Goal: Book appointment/travel/reservation

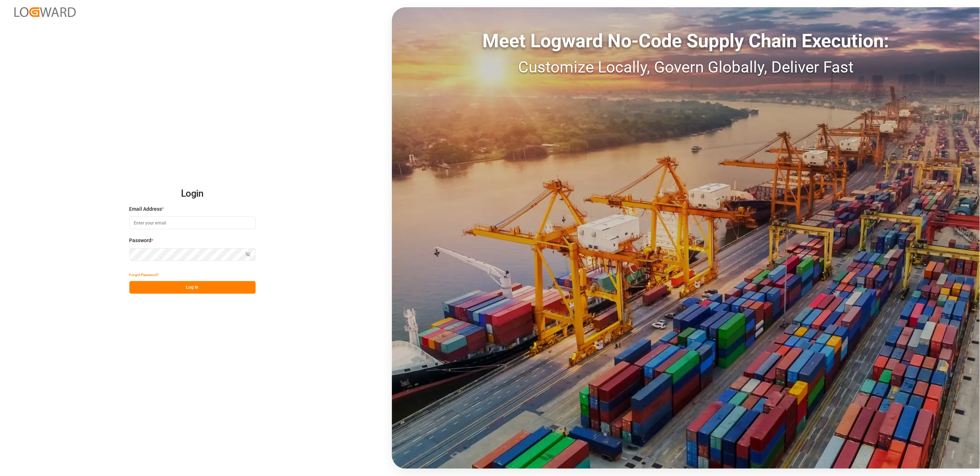
type input "[PERSON_NAME][EMAIL_ADDRESS][DOMAIN_NAME]"
click at [211, 285] on button "Log In" at bounding box center [192, 287] width 126 height 13
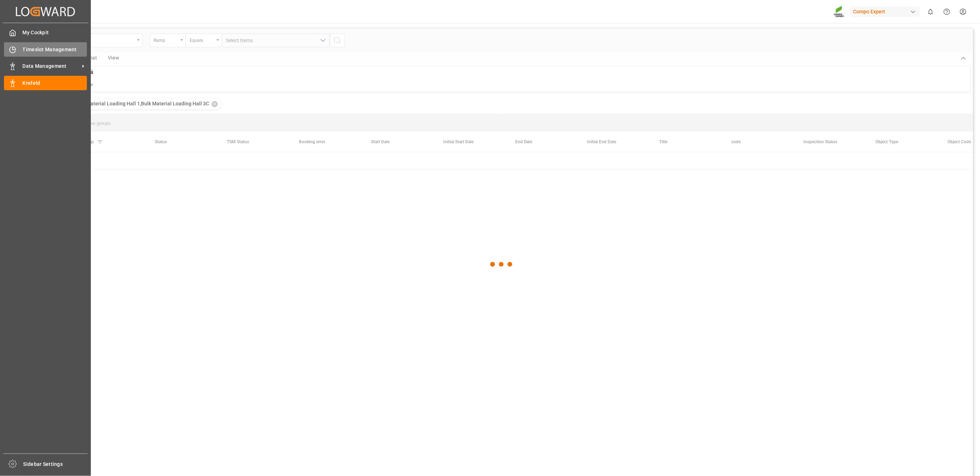
click at [15, 50] on icon at bounding box center [12, 49] width 7 height 7
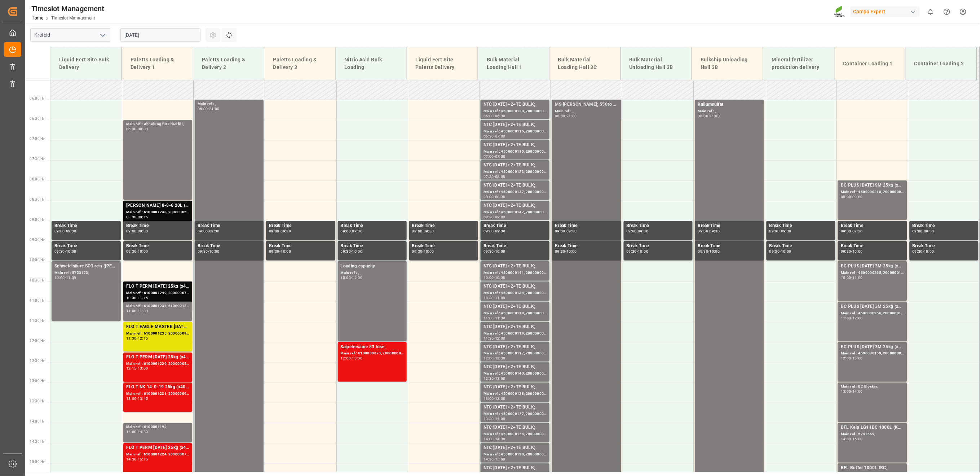
scroll to position [335, 0]
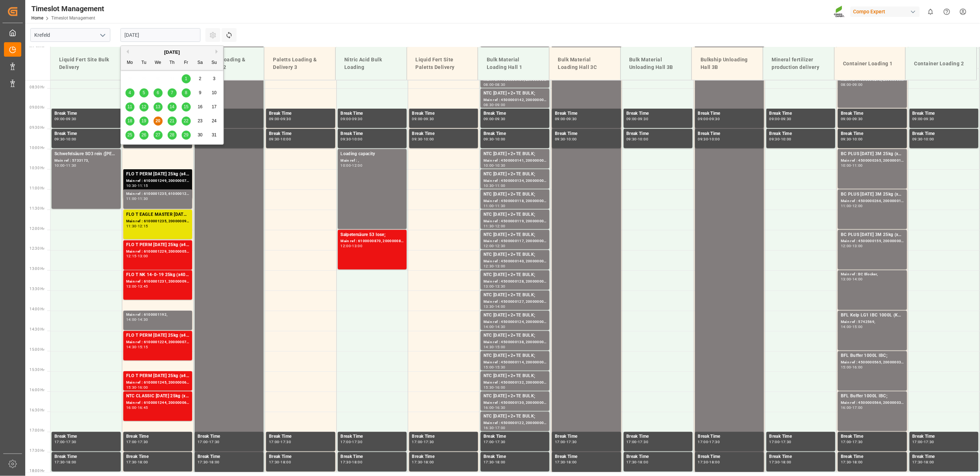
click at [144, 31] on input "[DATE]" at bounding box center [160, 35] width 80 height 14
click at [171, 122] on span "21" at bounding box center [172, 120] width 5 height 5
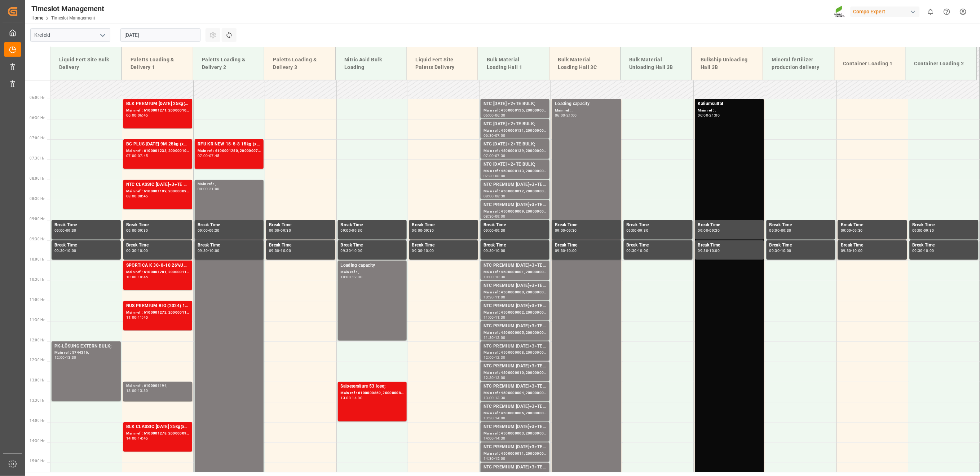
scroll to position [223, 0]
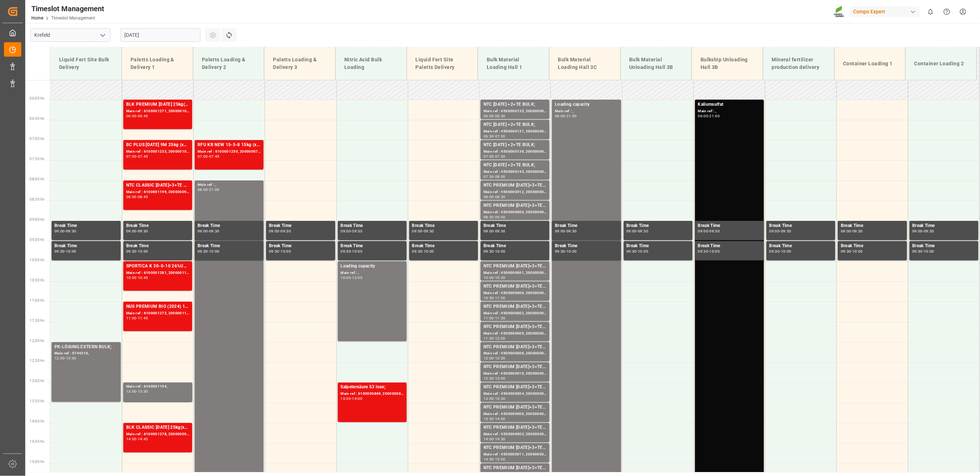
click at [169, 38] on input "[DATE]" at bounding box center [160, 35] width 80 height 14
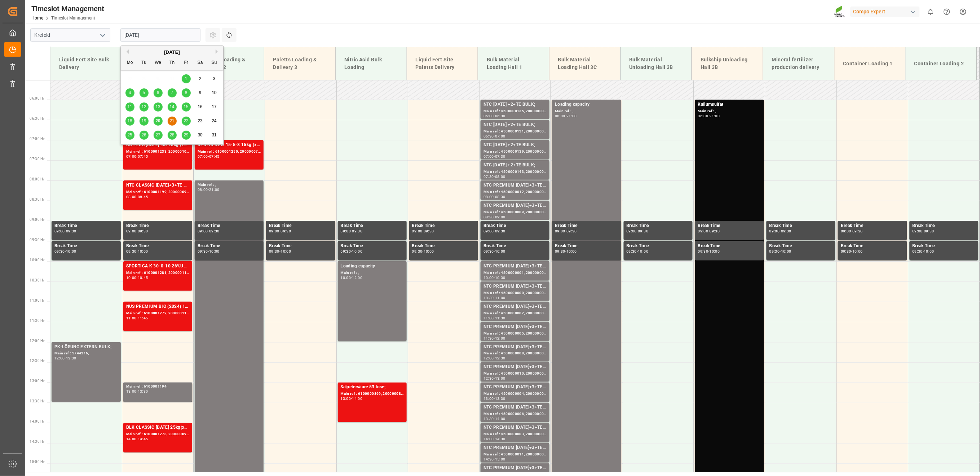
click at [187, 119] on span "22" at bounding box center [186, 120] width 5 height 5
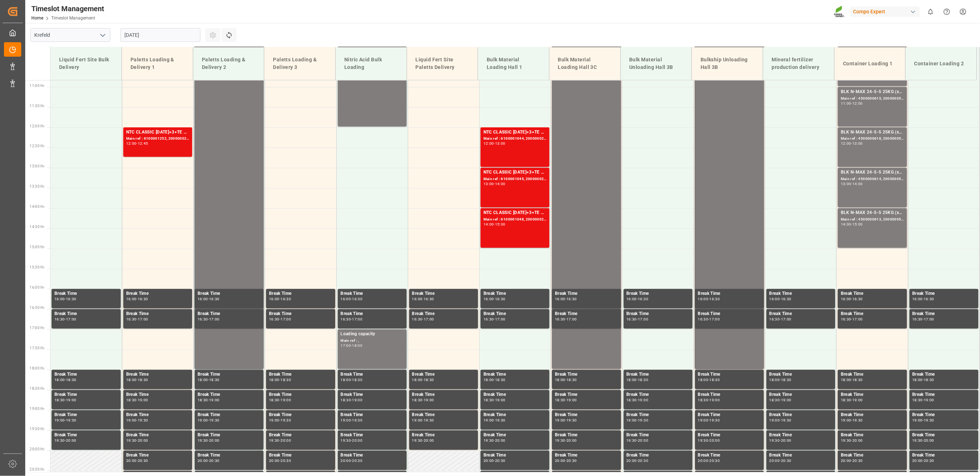
scroll to position [447, 0]
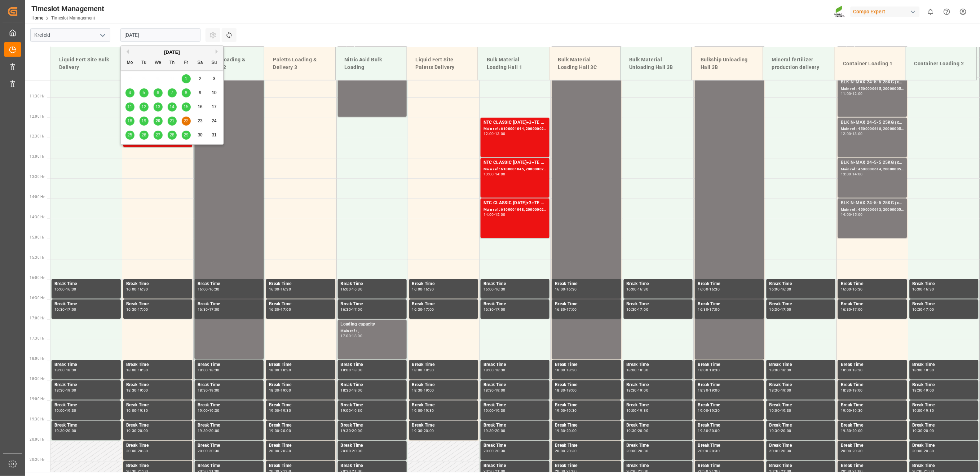
click at [142, 32] on input "[DATE]" at bounding box center [160, 35] width 80 height 14
click at [129, 139] on div "25" at bounding box center [130, 135] width 9 height 9
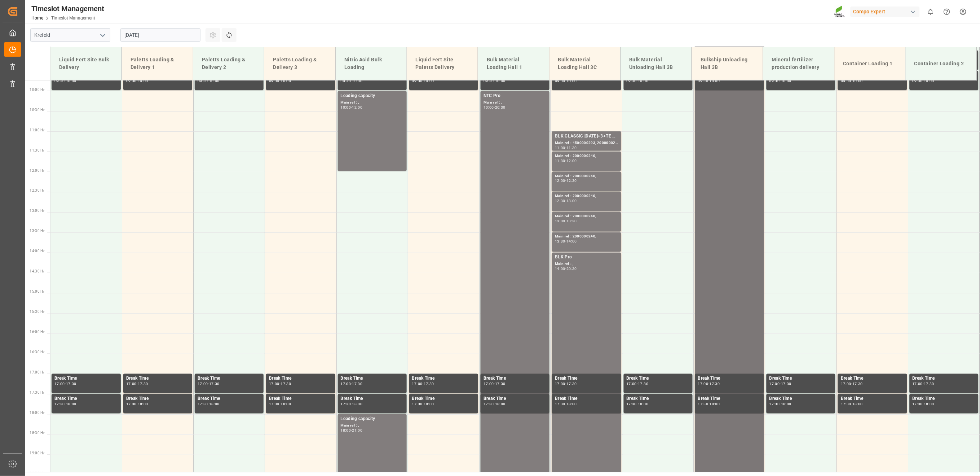
scroll to position [335, 0]
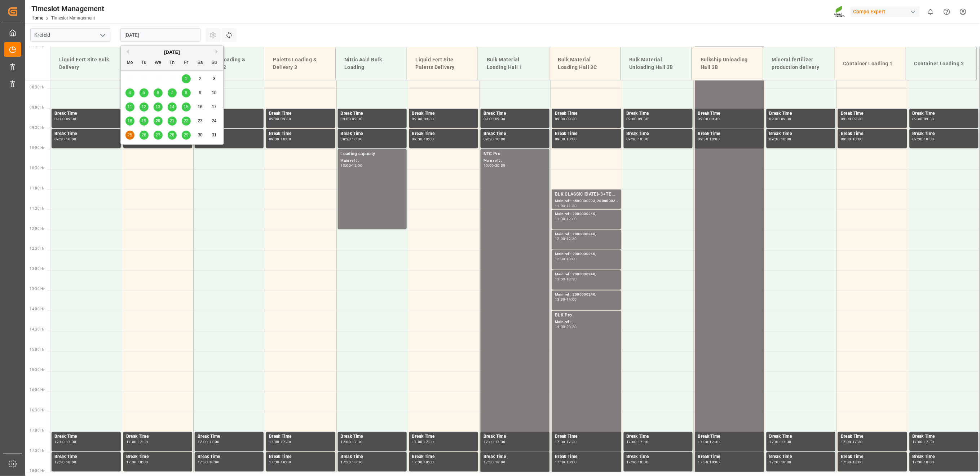
click at [144, 29] on input "[DATE]" at bounding box center [160, 35] width 80 height 14
click at [142, 135] on span "26" at bounding box center [143, 134] width 5 height 5
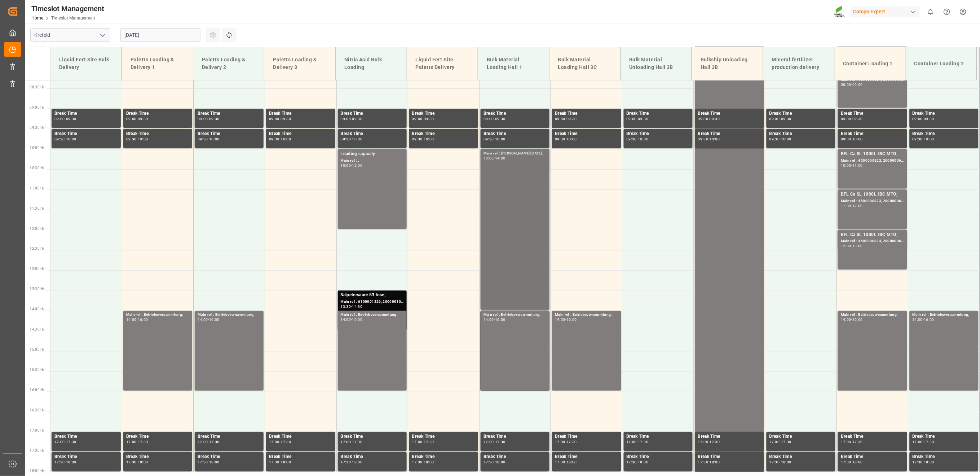
click at [520, 203] on div "Main ref : [PERSON_NAME][DATE], 10:00 - 14:00" at bounding box center [515, 229] width 63 height 158
click at [125, 40] on input "[DATE]" at bounding box center [160, 35] width 80 height 14
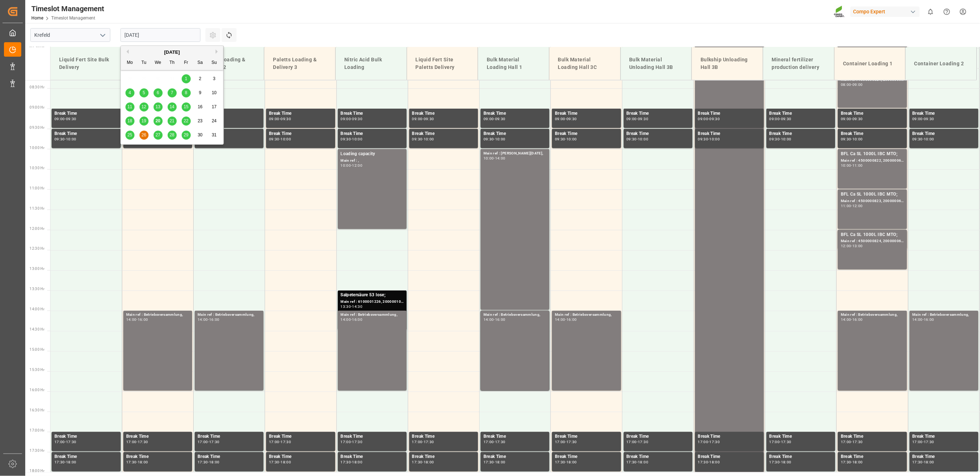
click at [159, 136] on span "27" at bounding box center [157, 134] width 5 height 5
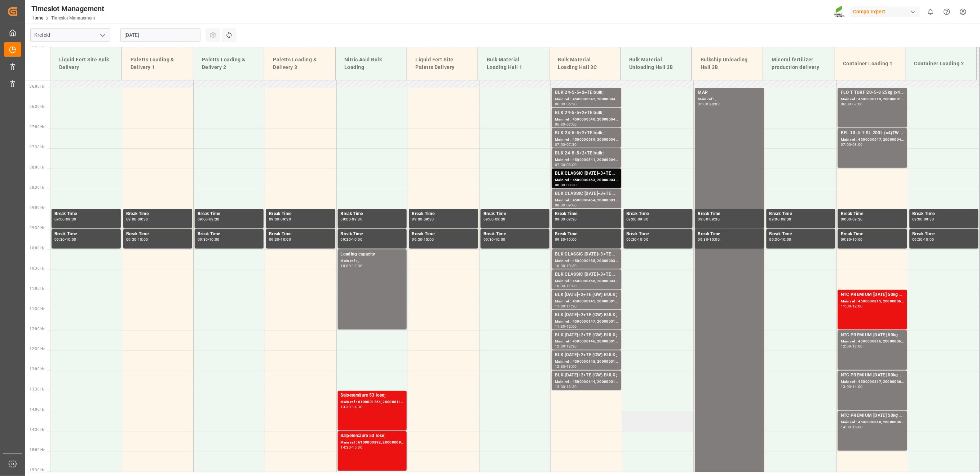
scroll to position [223, 0]
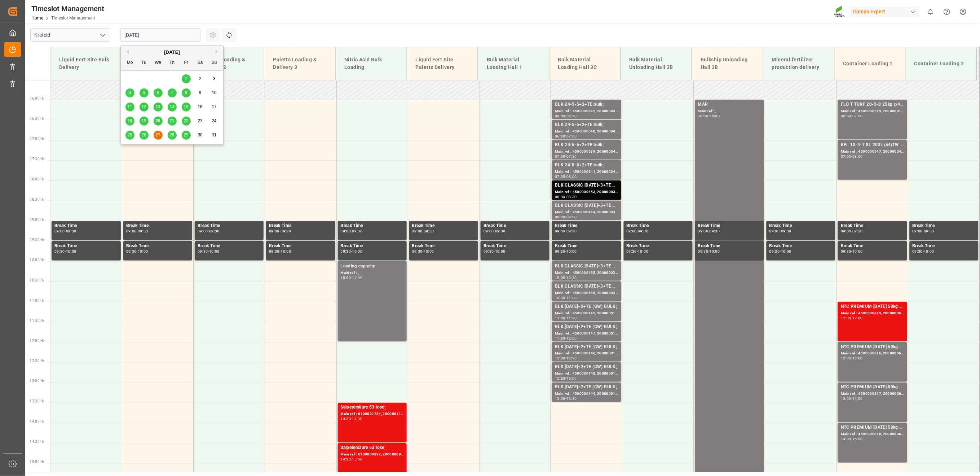
click at [162, 33] on input "[DATE]" at bounding box center [160, 35] width 80 height 14
click at [174, 135] on span "28" at bounding box center [172, 134] width 5 height 5
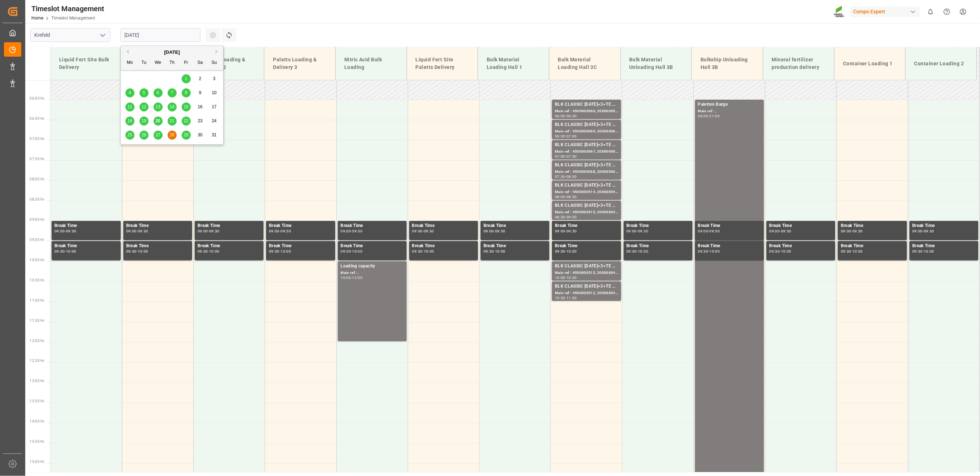
click at [169, 36] on input "[DATE]" at bounding box center [160, 35] width 80 height 14
click at [186, 135] on span "29" at bounding box center [186, 134] width 5 height 5
